Goal: Task Accomplishment & Management: Complete application form

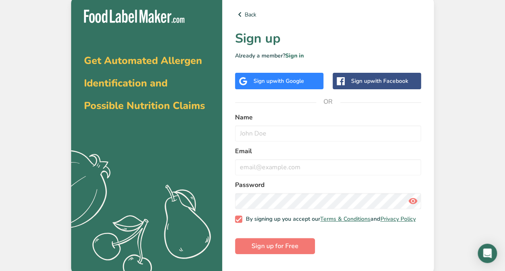
click at [280, 82] on span "with Google" at bounding box center [288, 81] width 31 height 8
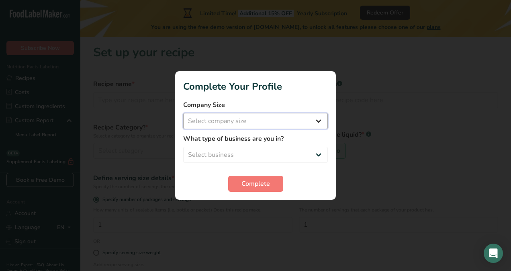
click at [262, 116] on select "Select company size Fewer than 10 Employees 10 to 50 Employees 51 to 500 Employ…" at bounding box center [255, 121] width 145 height 16
select select "1"
click at [183, 113] on select "Select company size Fewer than 10 Employees 10 to 50 Employees 51 to 500 Employ…" at bounding box center [255, 121] width 145 height 16
drag, startPoint x: 252, startPoint y: 143, endPoint x: 248, endPoint y: 161, distance: 18.1
click at [248, 161] on div "What type of business are you in? Select business Packaged Food Manufacturer Re…" at bounding box center [255, 148] width 145 height 29
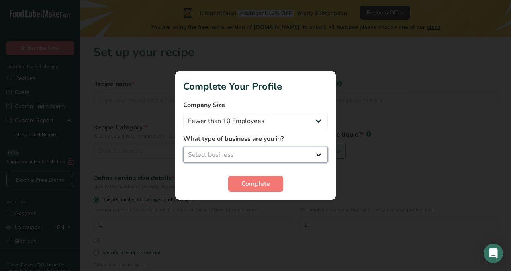
click at [248, 159] on select "Select business Packaged Food Manufacturer Restaurant & Cafe Bakery Meal Plans …" at bounding box center [255, 155] width 145 height 16
select select "8"
click at [183, 147] on select "Select business Packaged Food Manufacturer Restaurant & Cafe Bakery Meal Plans …" at bounding box center [255, 155] width 145 height 16
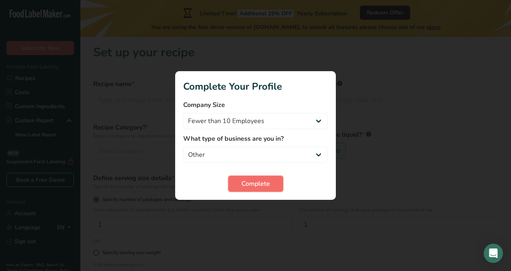
click at [264, 180] on span "Complete" at bounding box center [256, 184] width 29 height 10
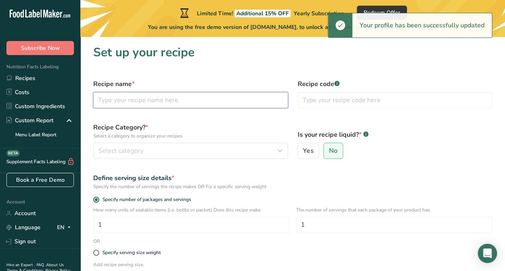
click at [166, 102] on input "text" at bounding box center [190, 100] width 195 height 16
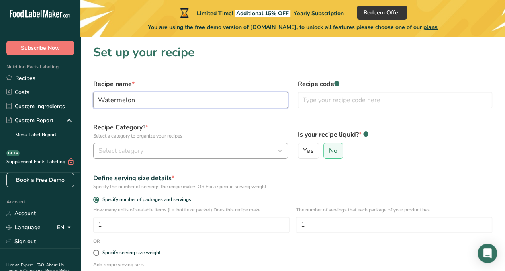
type input "Watermelon"
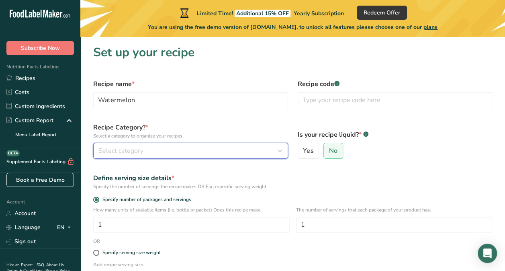
click at [159, 152] on div "Select category" at bounding box center [188, 151] width 180 height 10
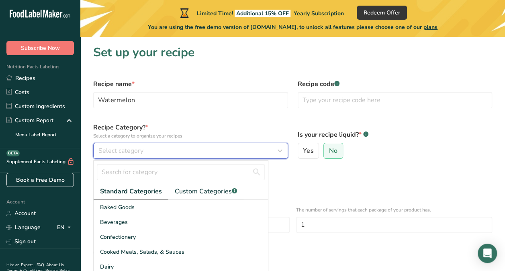
click at [159, 152] on div "Select category" at bounding box center [188, 151] width 180 height 10
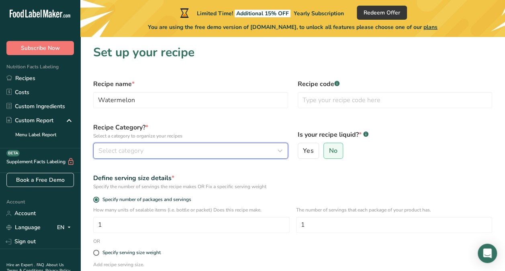
click at [157, 152] on div "Select category" at bounding box center [188, 151] width 180 height 10
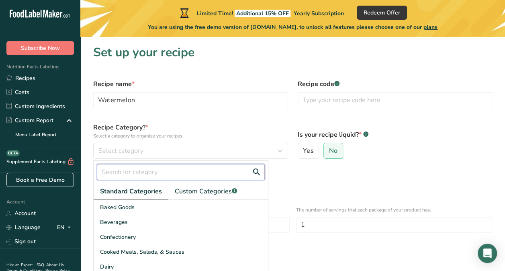
click at [158, 174] on input "text" at bounding box center [181, 172] width 168 height 16
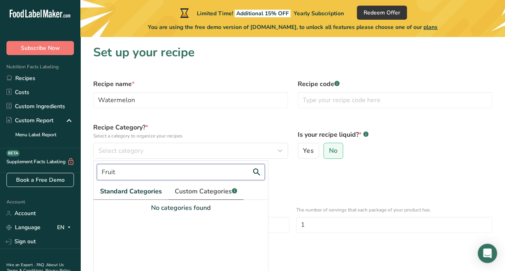
type input "Fruit"
click at [197, 186] on span "Custom Categories .a-a{fill:#347362;}.b-a{fill:#fff;}" at bounding box center [206, 191] width 62 height 10
click at [171, 164] on input "Fruit" at bounding box center [181, 172] width 168 height 16
click at [319, 174] on div "Define serving size details *" at bounding box center [292, 178] width 399 height 10
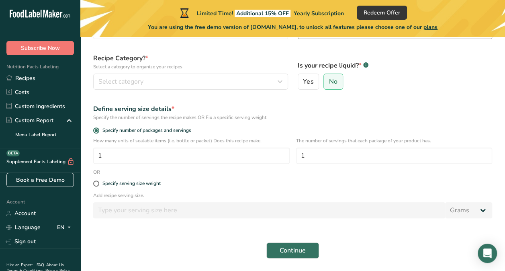
scroll to position [96, 0]
